Goal: Communication & Community: Answer question/provide support

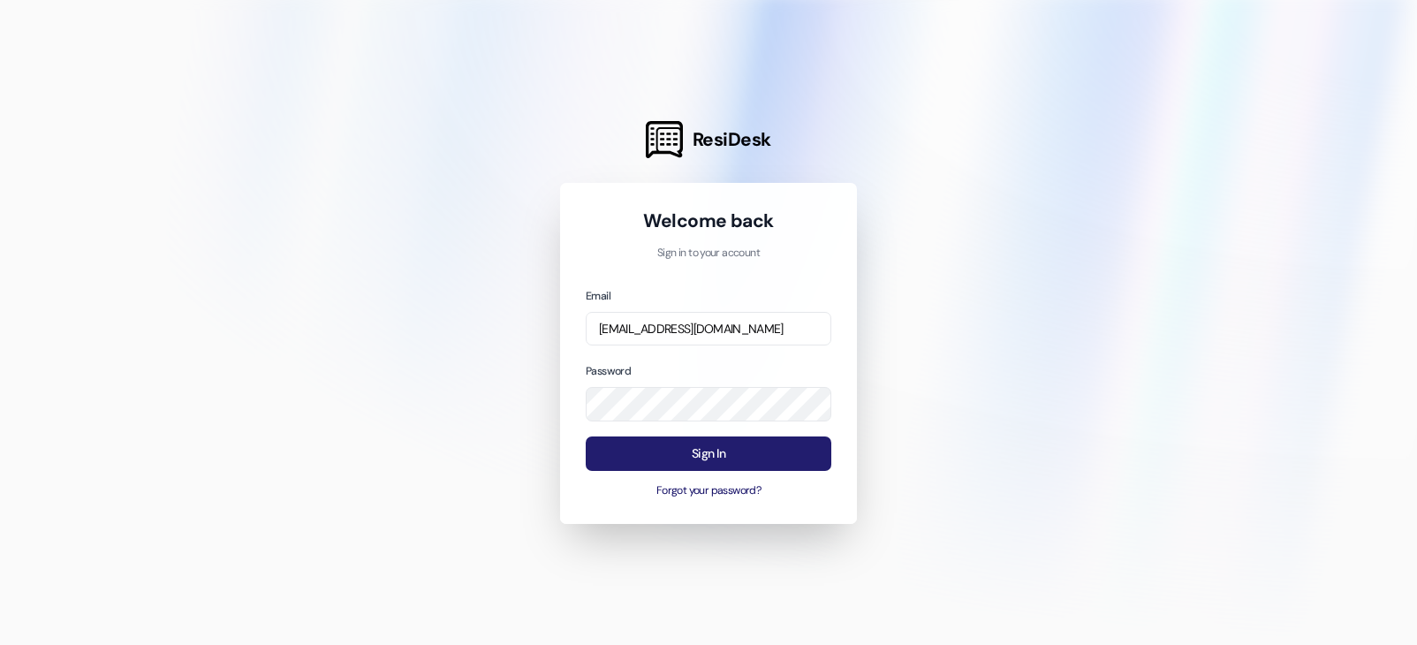
click at [719, 446] on button "Sign In" at bounding box center [709, 453] width 246 height 34
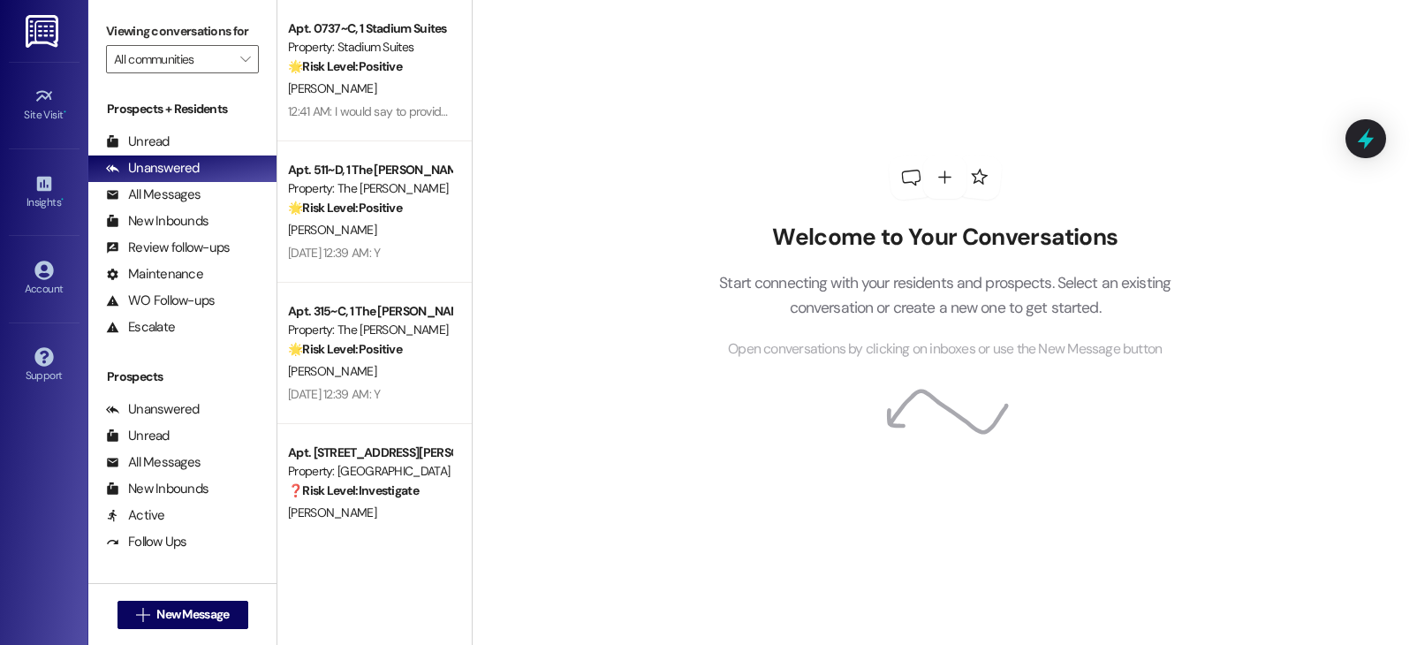
scroll to position [1981, 0]
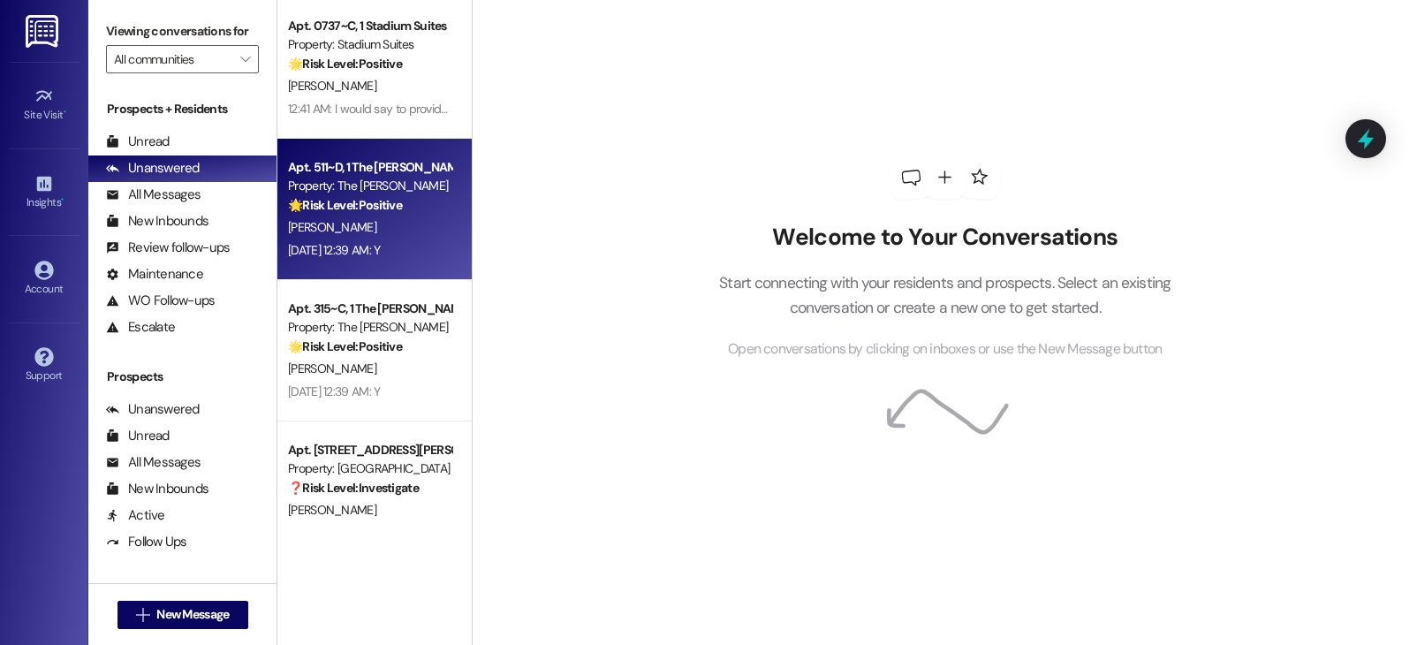
click at [349, 228] on div "K. Maldonado" at bounding box center [369, 227] width 167 height 22
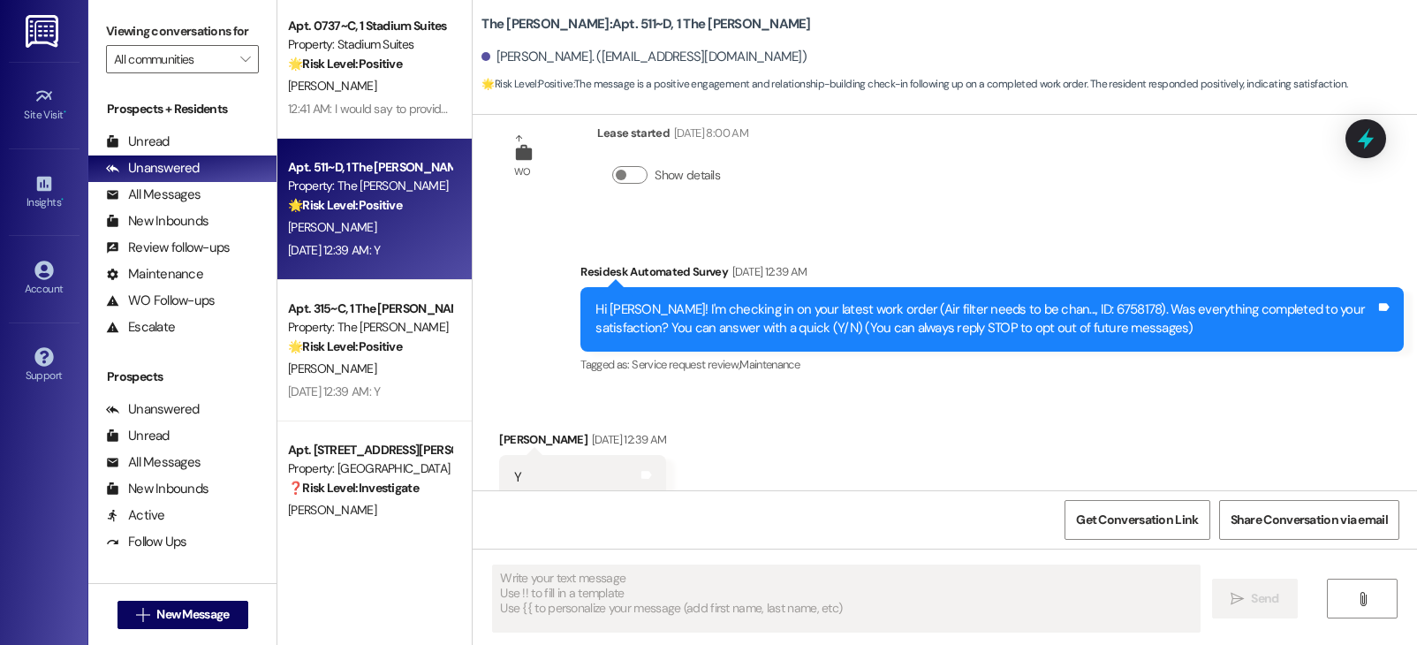
scroll to position [235, 0]
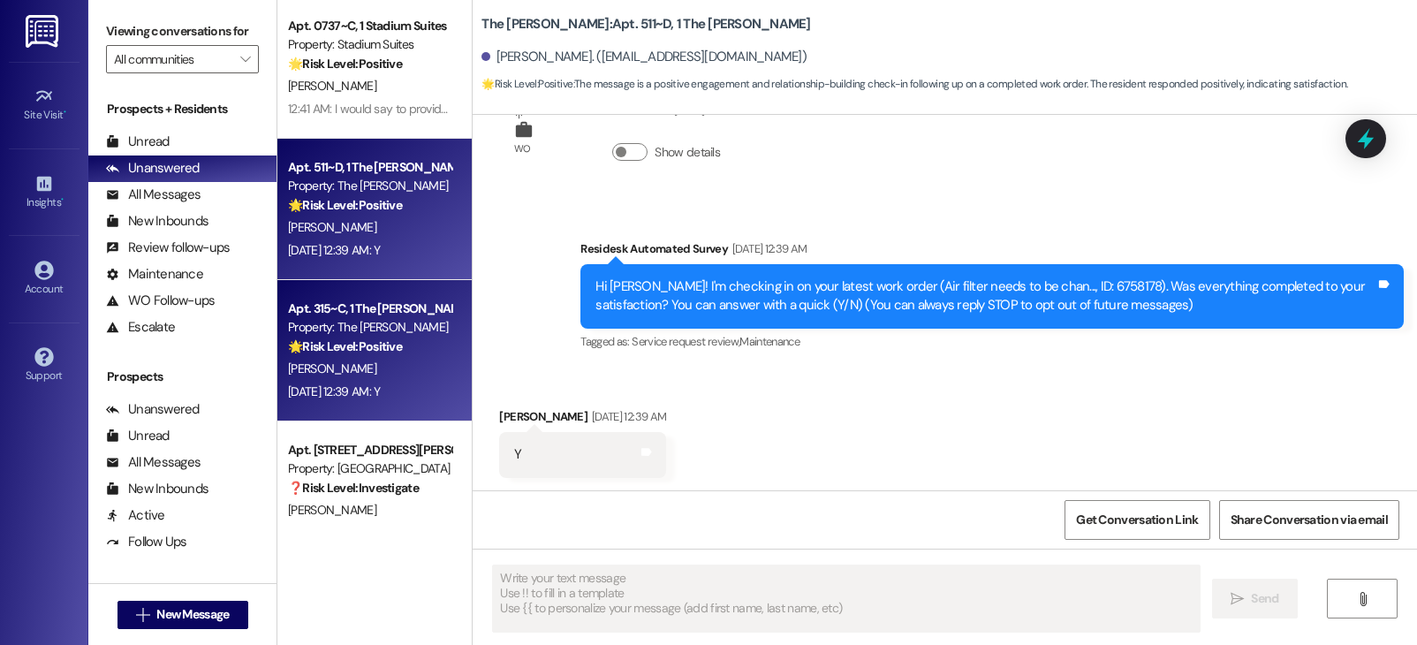
type textarea "Fetching suggested responses. Please feel free to read through the conversation…"
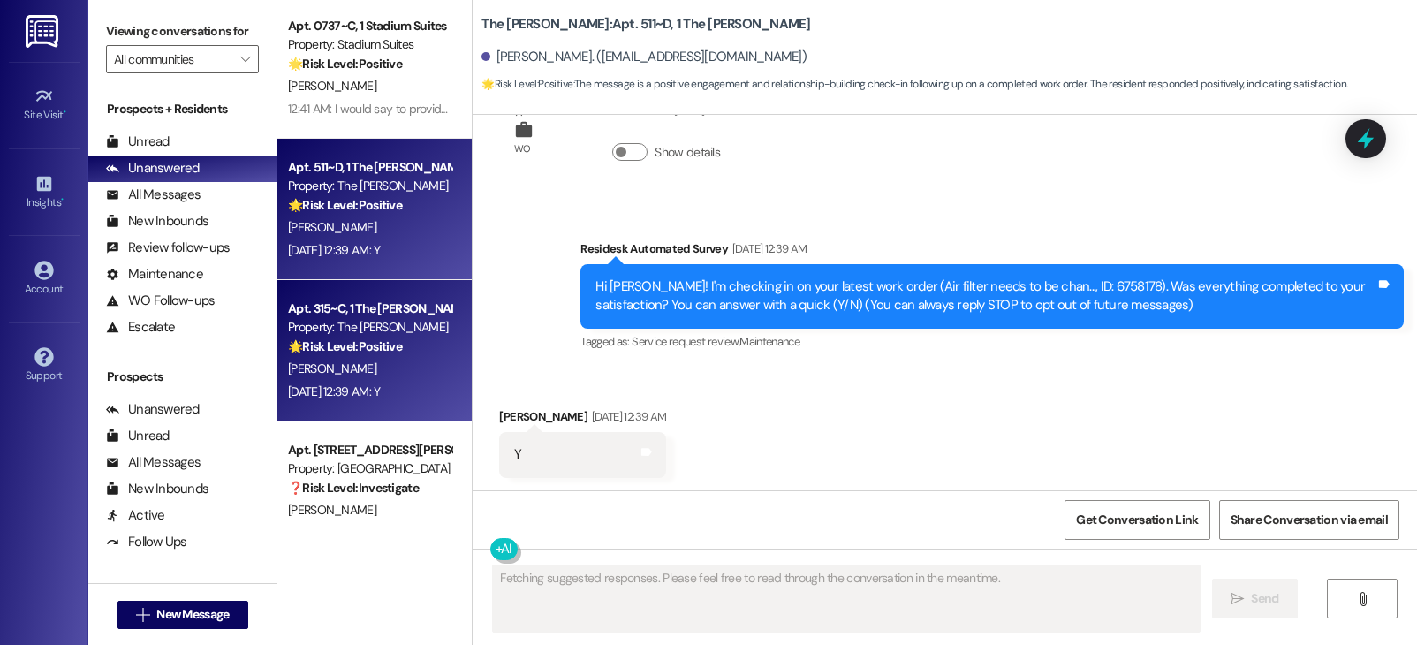
click at [354, 350] on strong "🌟 Risk Level: Positive" at bounding box center [345, 346] width 114 height 16
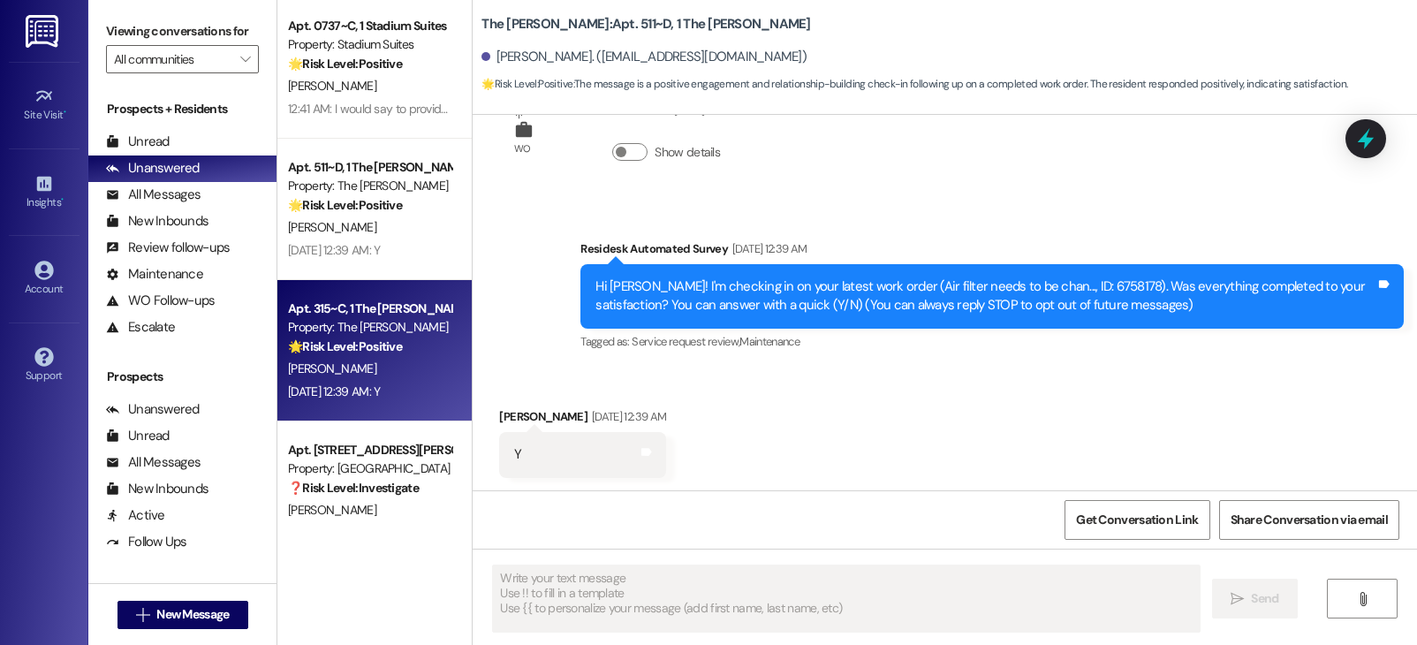
type textarea "Fetching suggested responses. Please feel free to read through the conversation…"
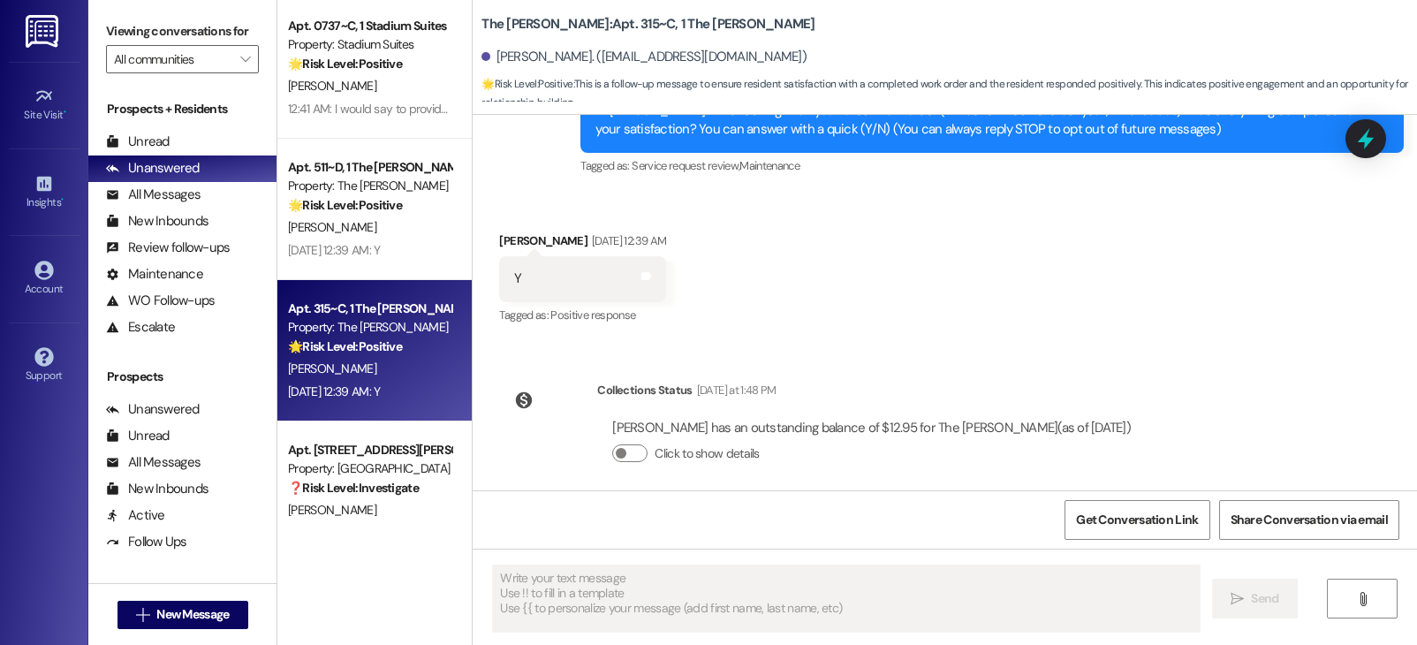
scroll to position [425, 0]
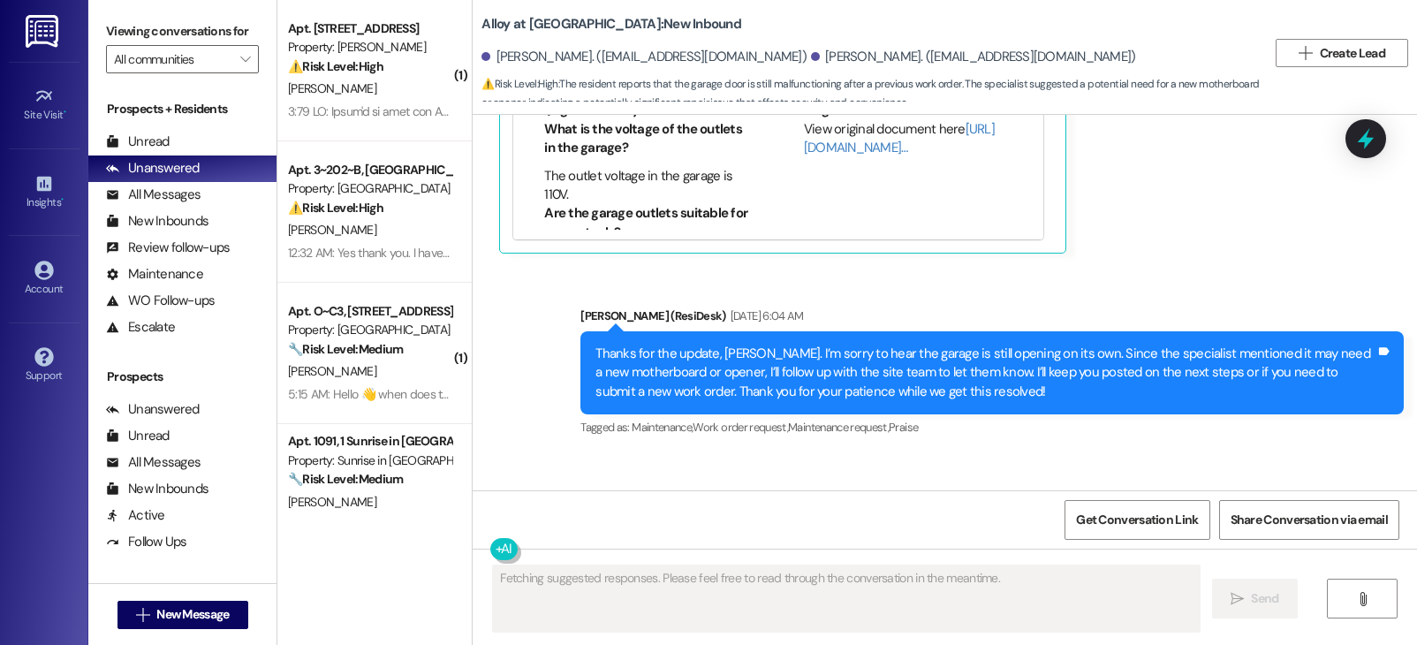
scroll to position [5165, 0]
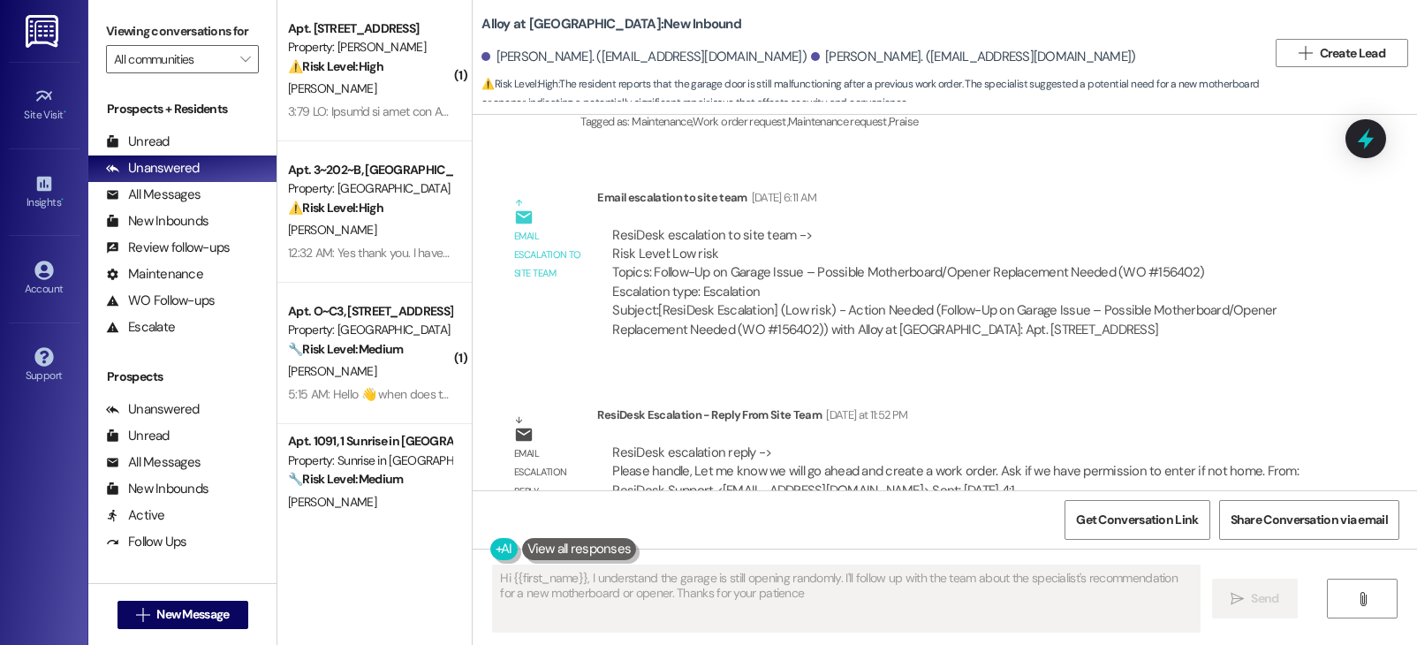
type textarea "Hi {{first_name}}, I understand the garage is still opening randomly. I'll foll…"
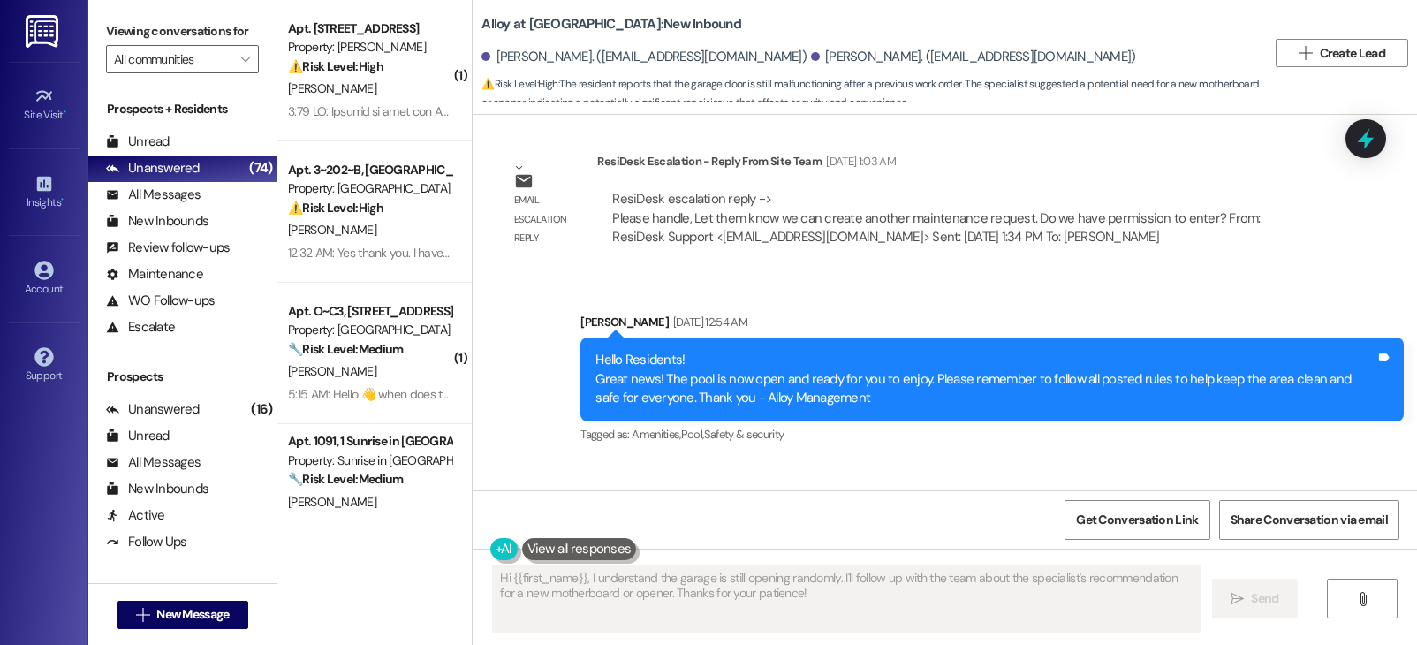
scroll to position [3826, 0]
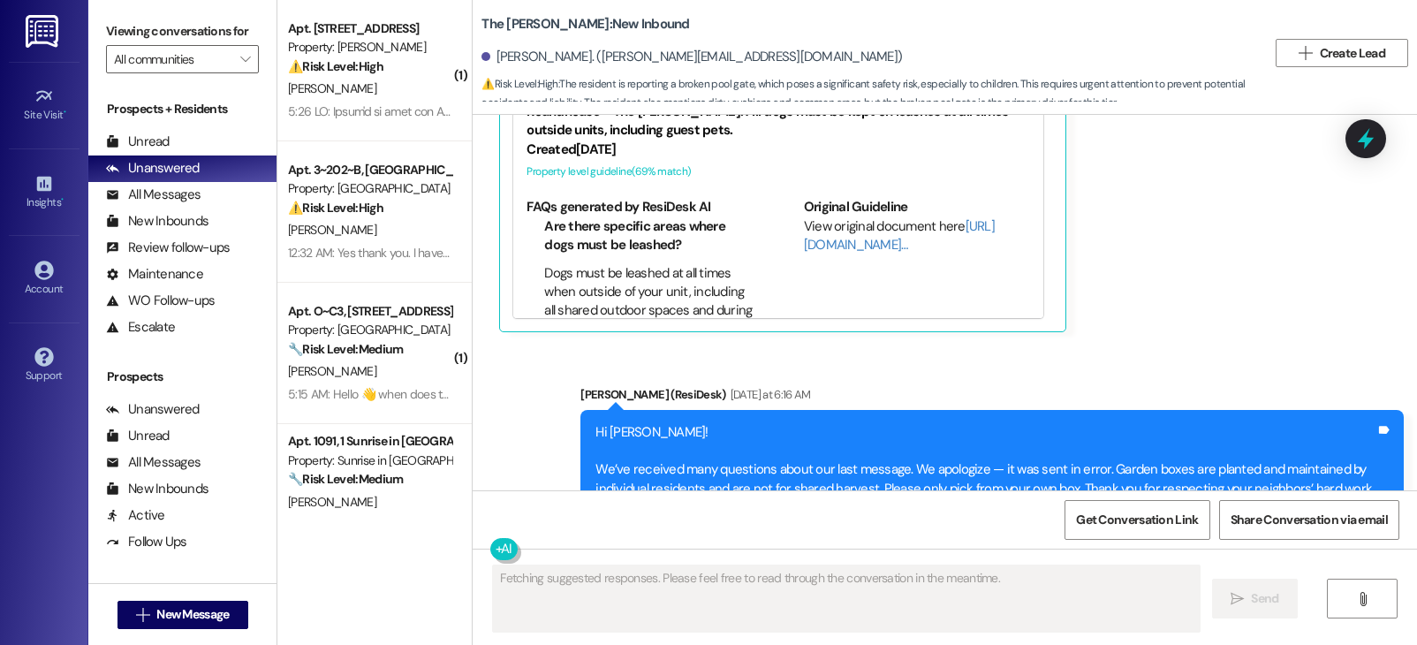
scroll to position [5996, 0]
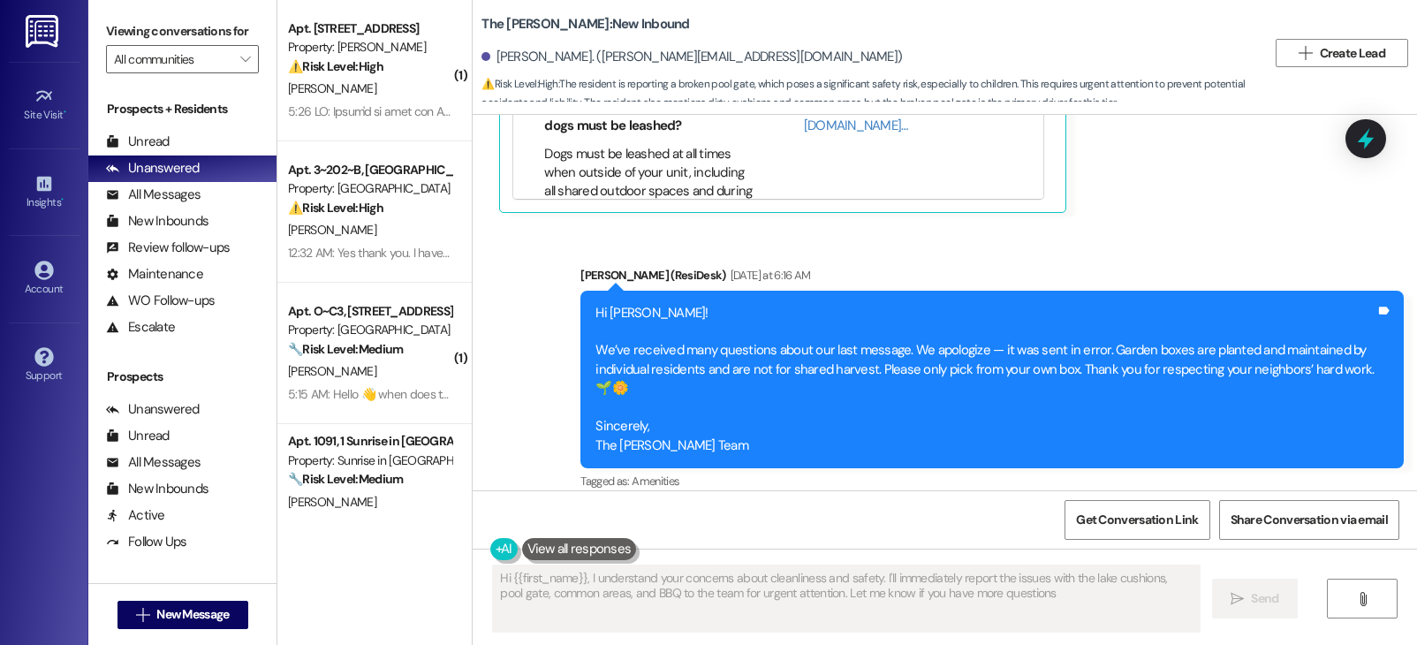
type textarea "Hi {{first_name}}, I understand your concerns about cleanliness and safety. I'l…"
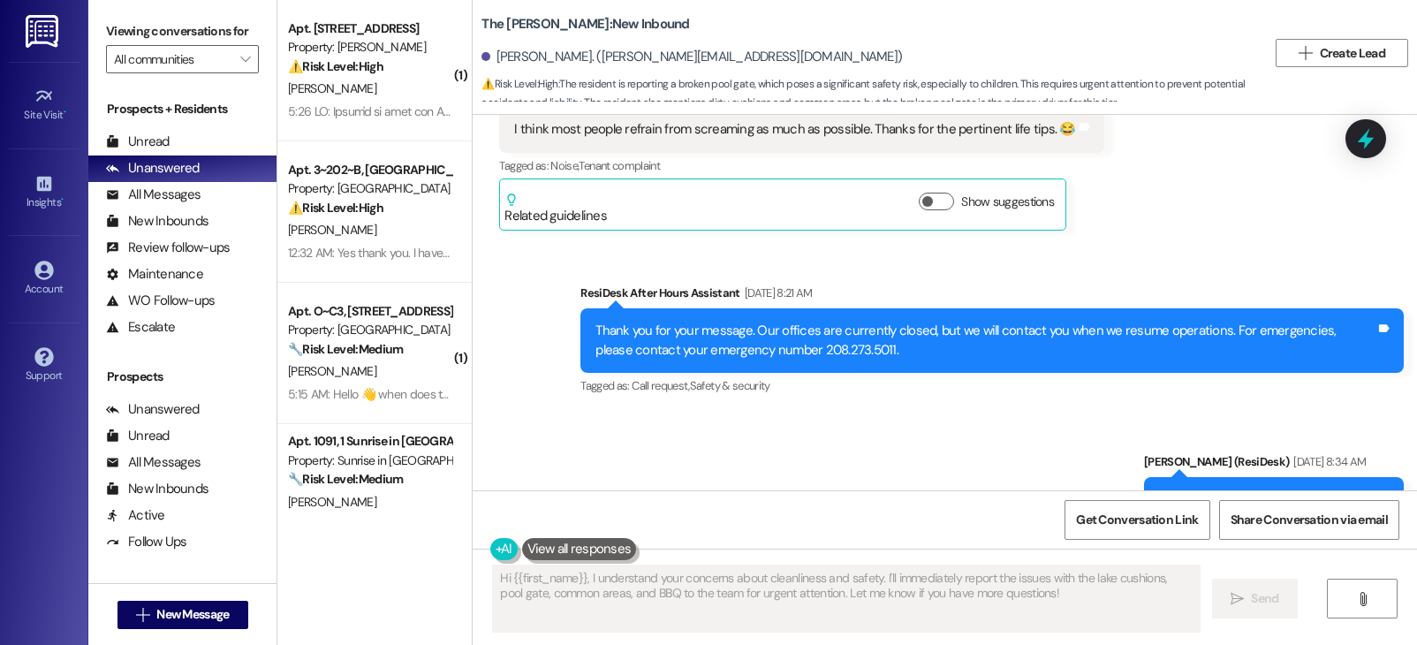
scroll to position [2263, 0]
